Goal: Task Accomplishment & Management: Manage account settings

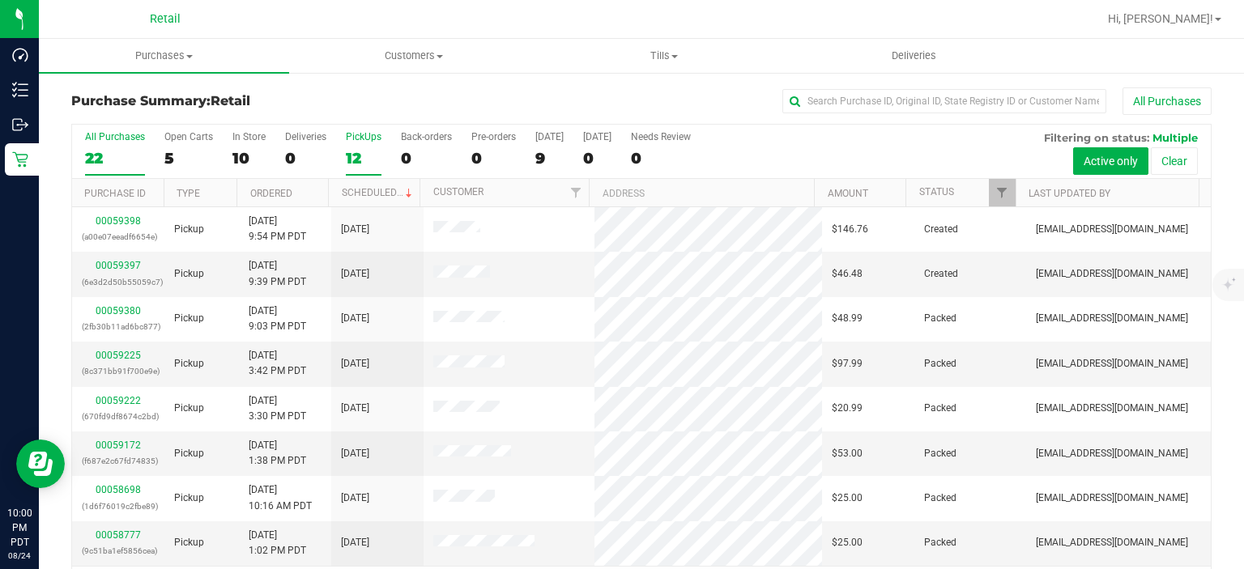
click at [358, 138] on div "PickUps" at bounding box center [364, 136] width 36 height 11
click at [0, 0] on input "PickUps 12" at bounding box center [0, 0] width 0 height 0
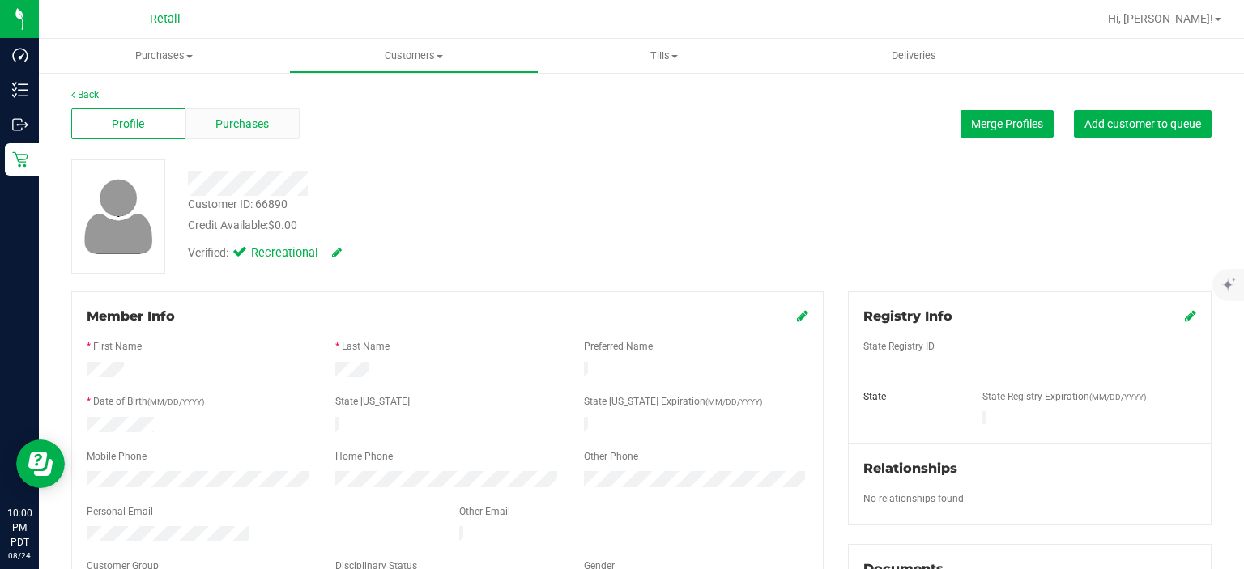
click at [226, 121] on span "Purchases" at bounding box center [241, 124] width 53 height 17
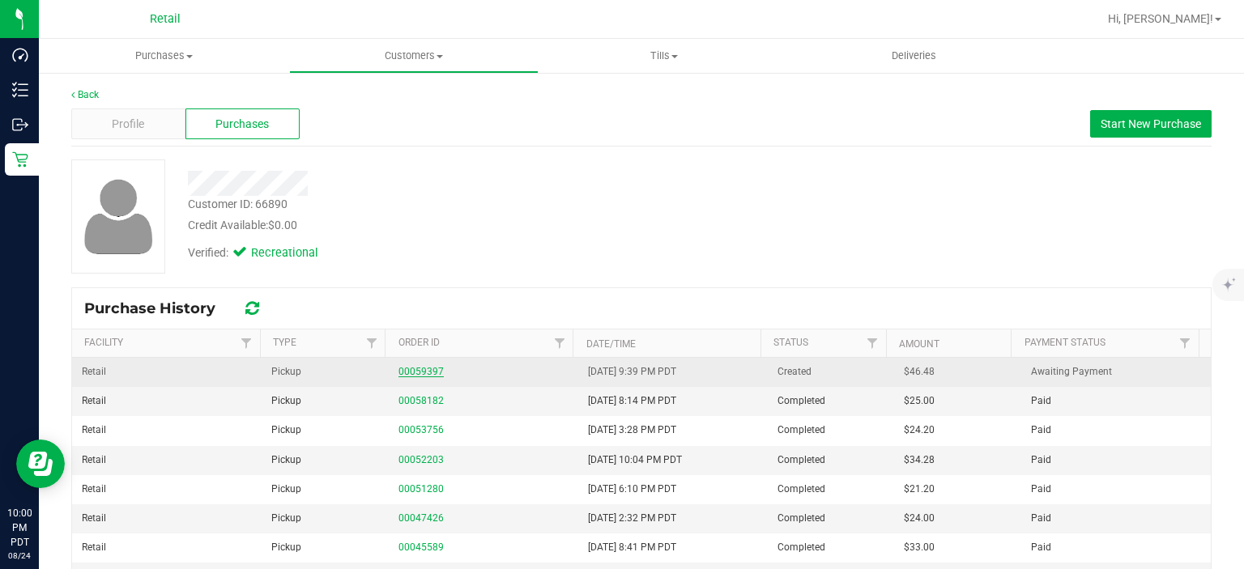
click at [415, 376] on link "00059397" at bounding box center [420, 371] width 45 height 11
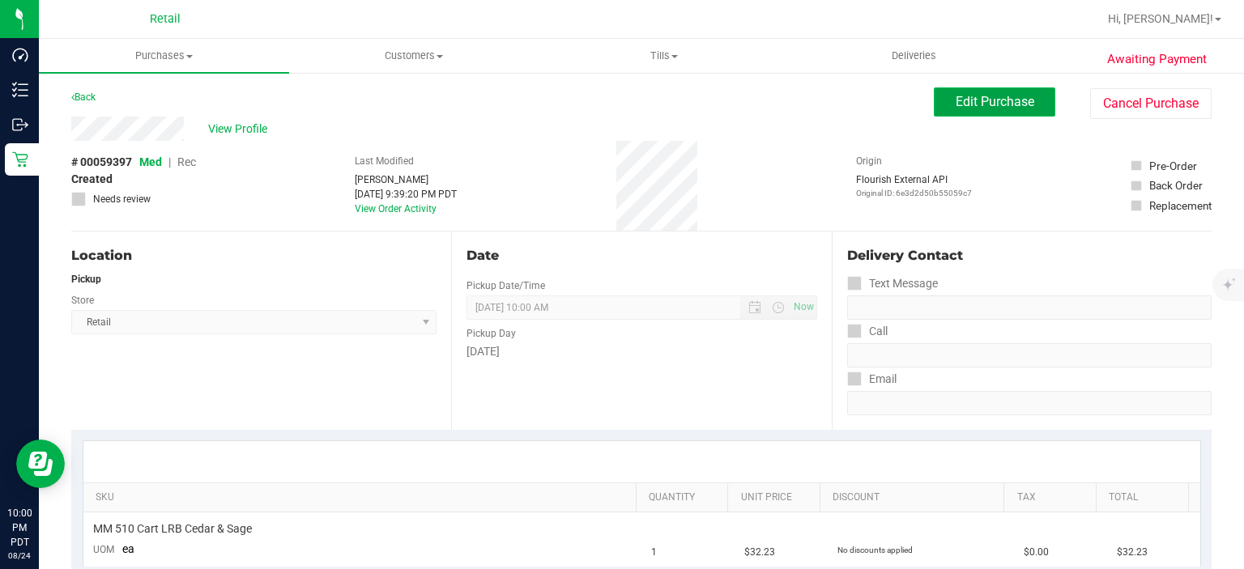
click at [984, 110] on button "Edit Purchase" at bounding box center [994, 101] width 121 height 29
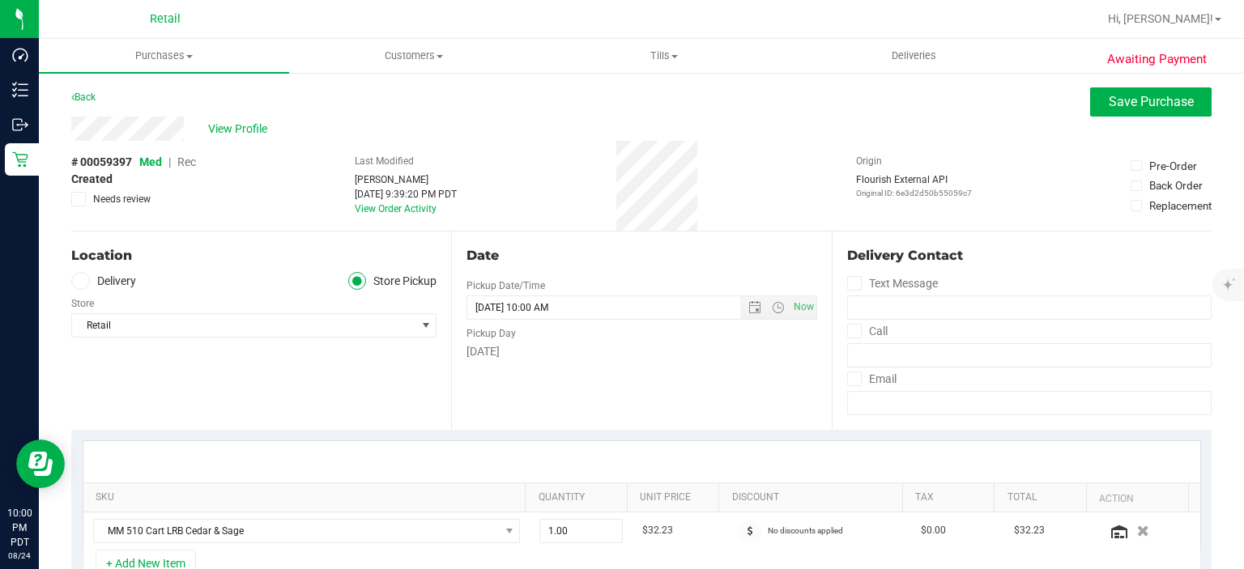
click at [188, 167] on span "Rec" at bounding box center [186, 161] width 19 height 13
click at [1150, 106] on span "Save Purchase" at bounding box center [1151, 101] width 85 height 15
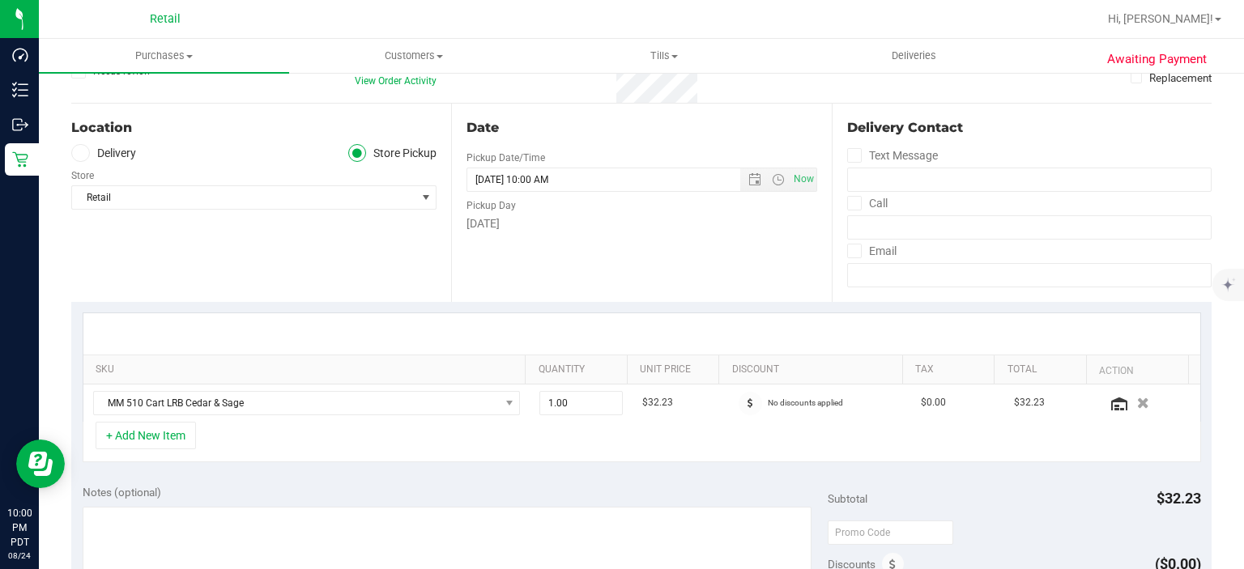
scroll to position [129, 0]
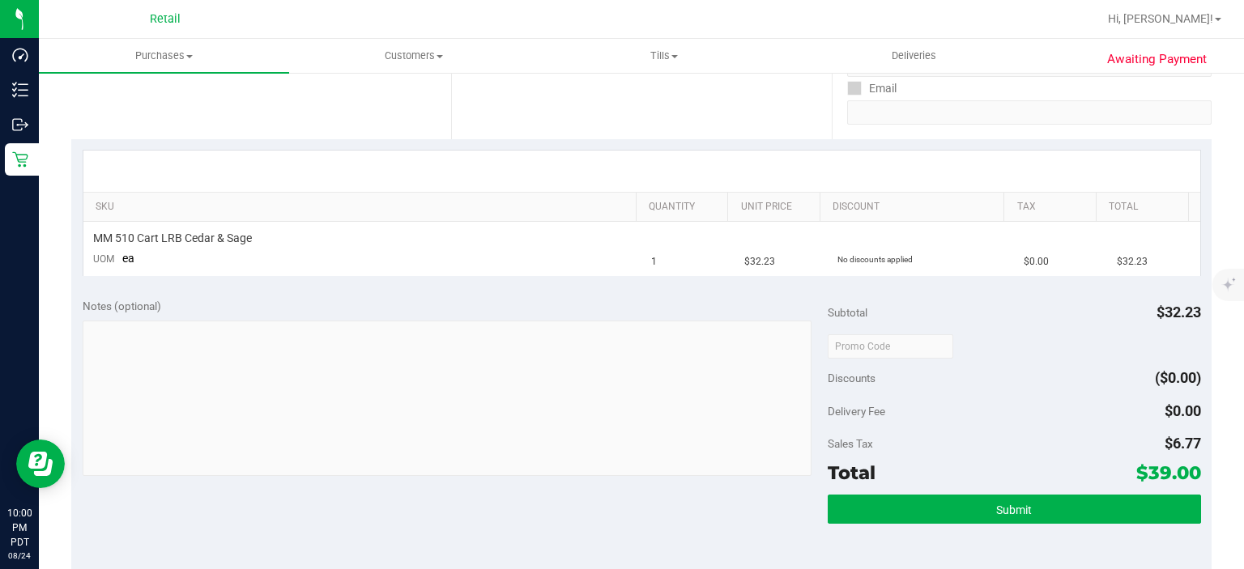
scroll to position [308, 0]
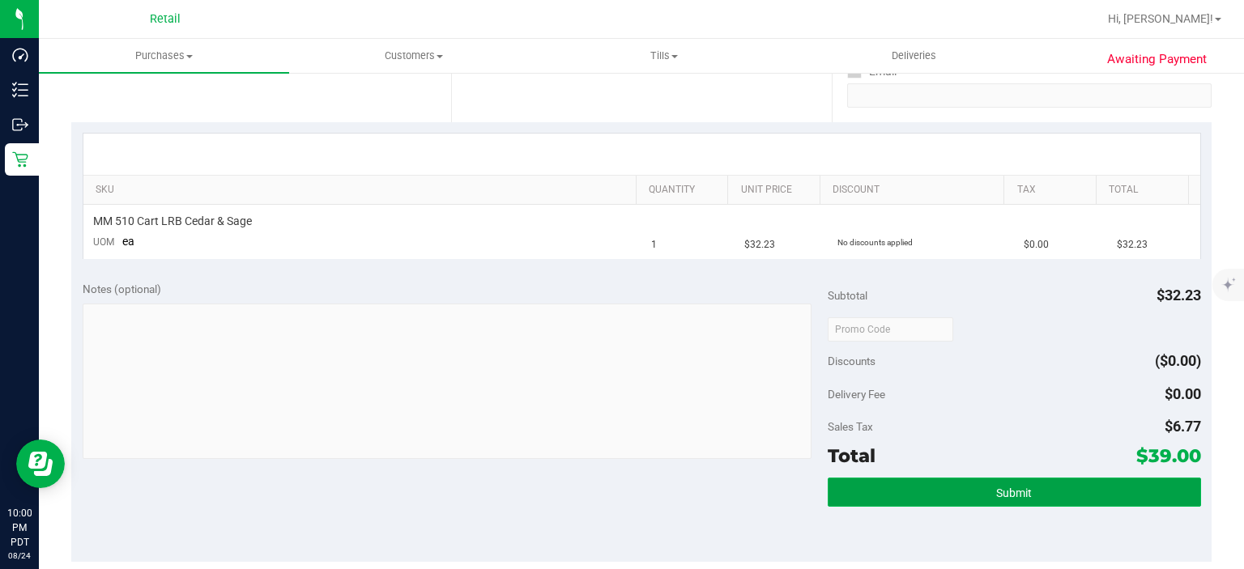
click at [1052, 496] on button "Submit" at bounding box center [1014, 492] width 373 height 29
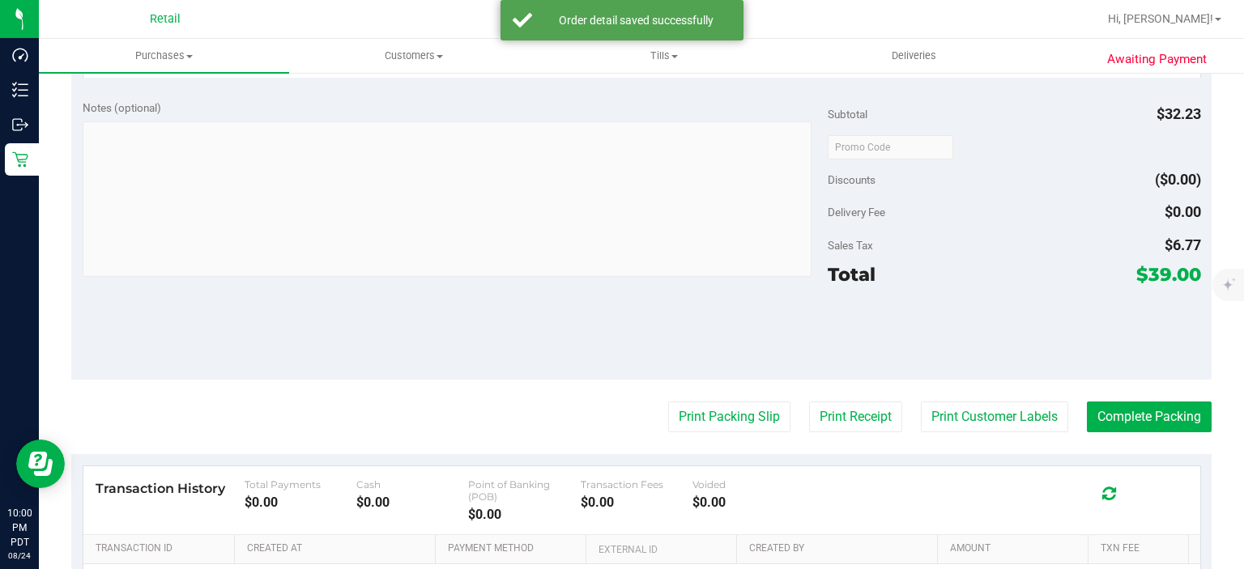
scroll to position [549, 0]
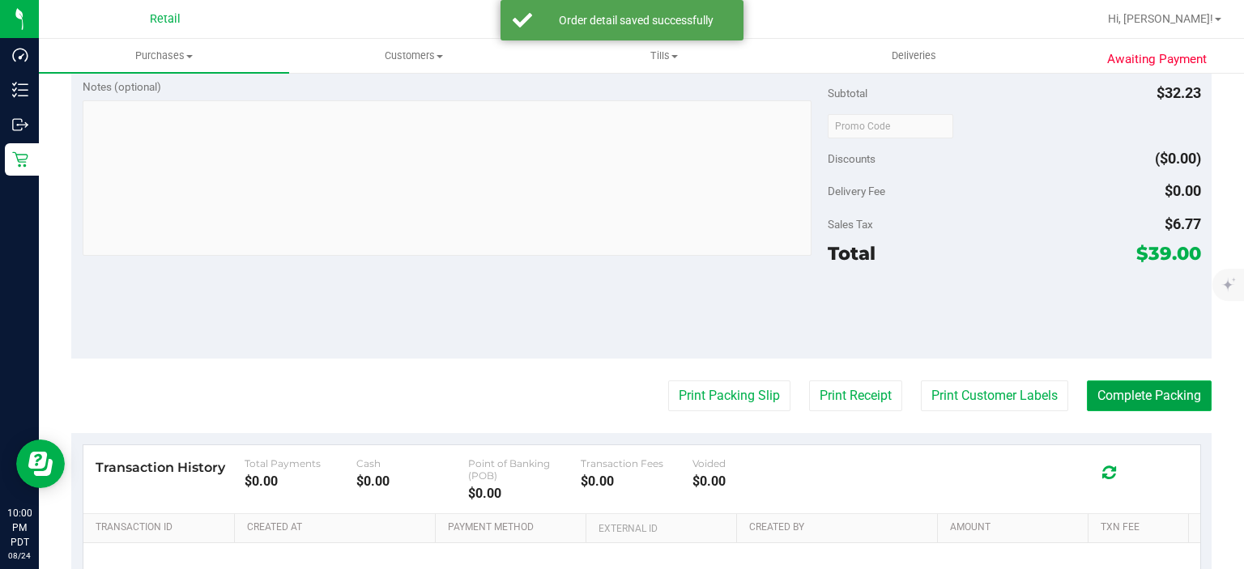
click at [1163, 387] on button "Complete Packing" at bounding box center [1149, 396] width 125 height 31
